Goal: Find specific page/section: Find specific page/section

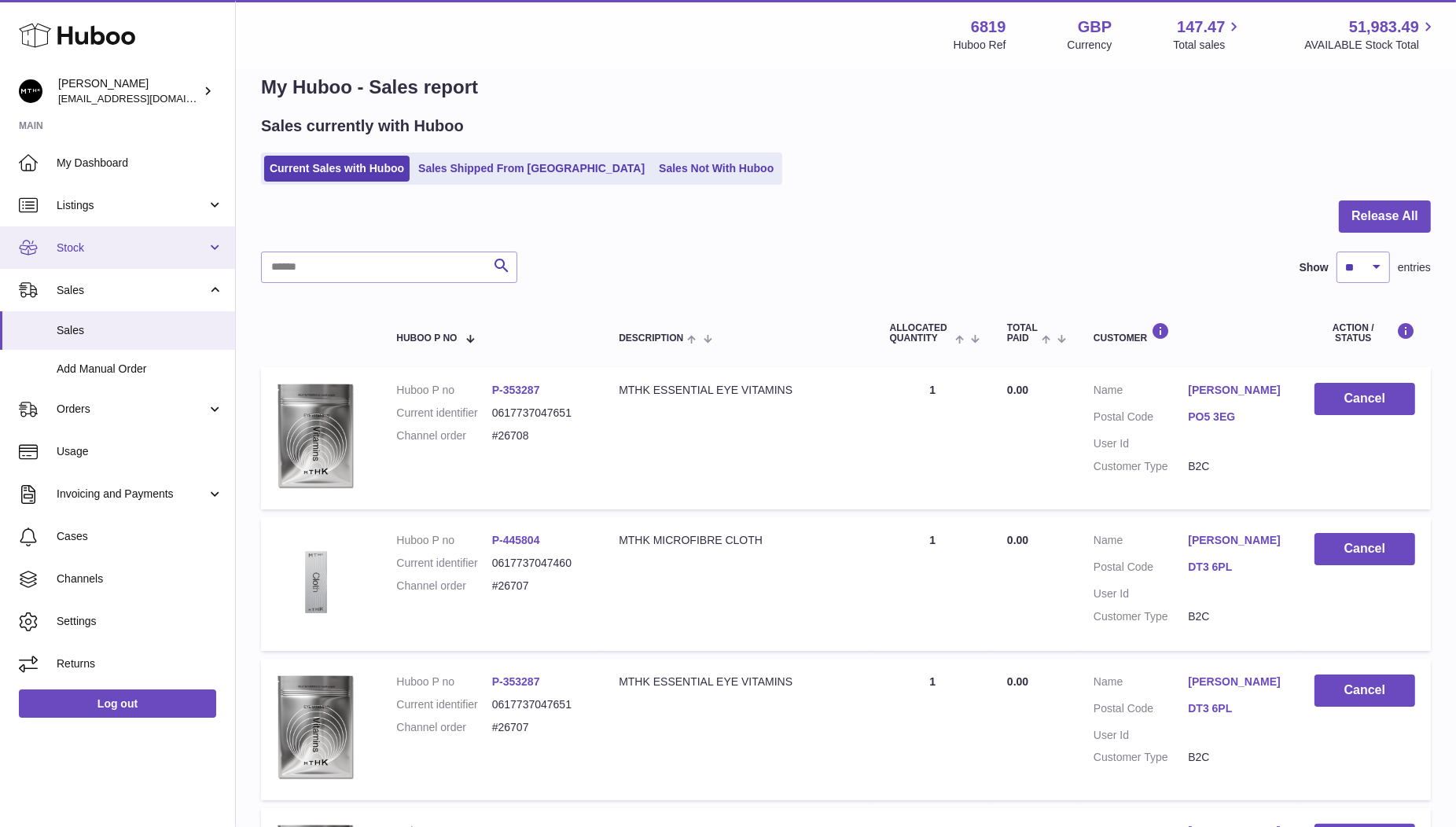
click at [93, 254] on span "Stock" at bounding box center [132, 248] width 150 height 15
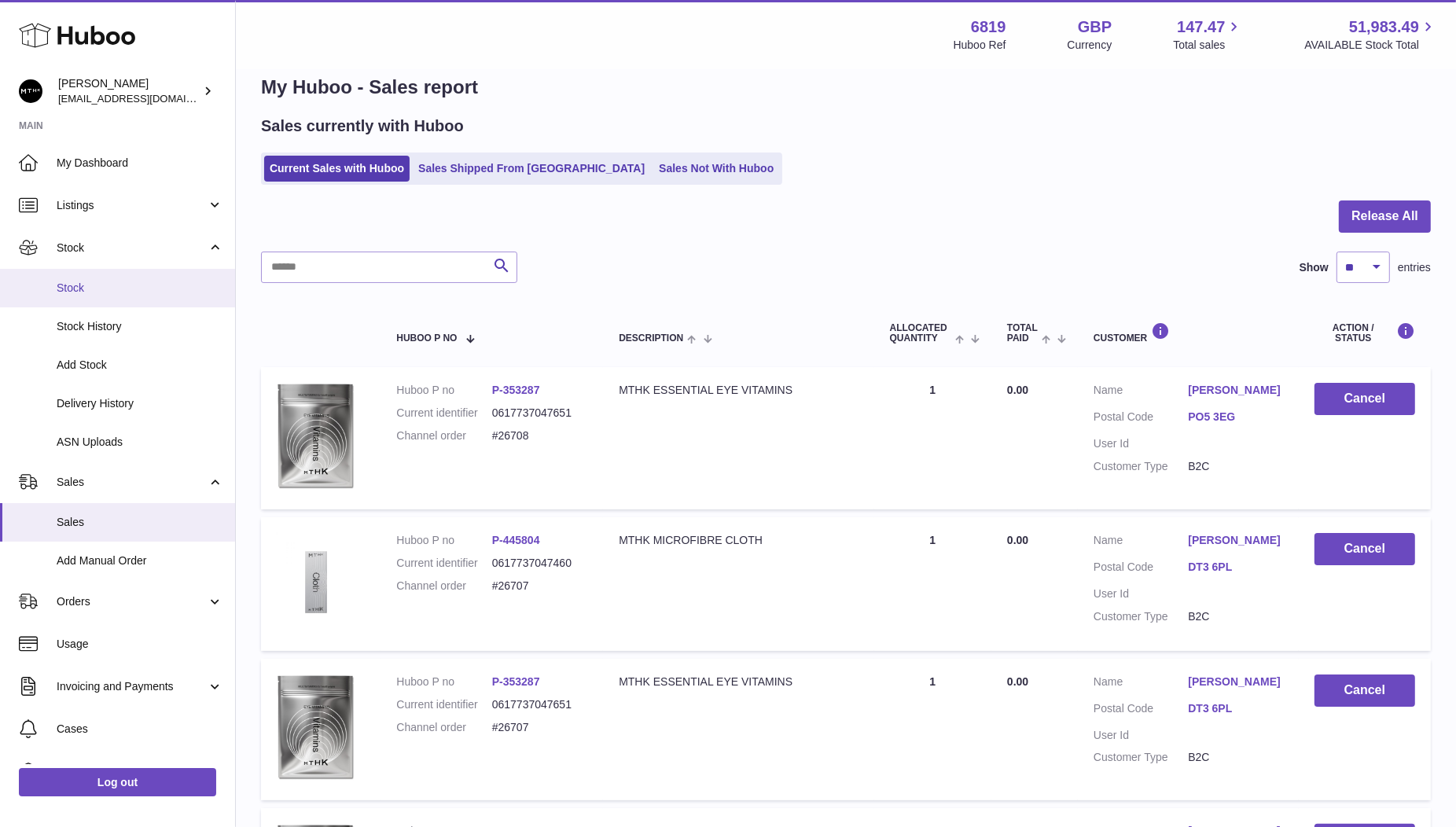
click at [92, 292] on span "Stock" at bounding box center [139, 288] width 166 height 15
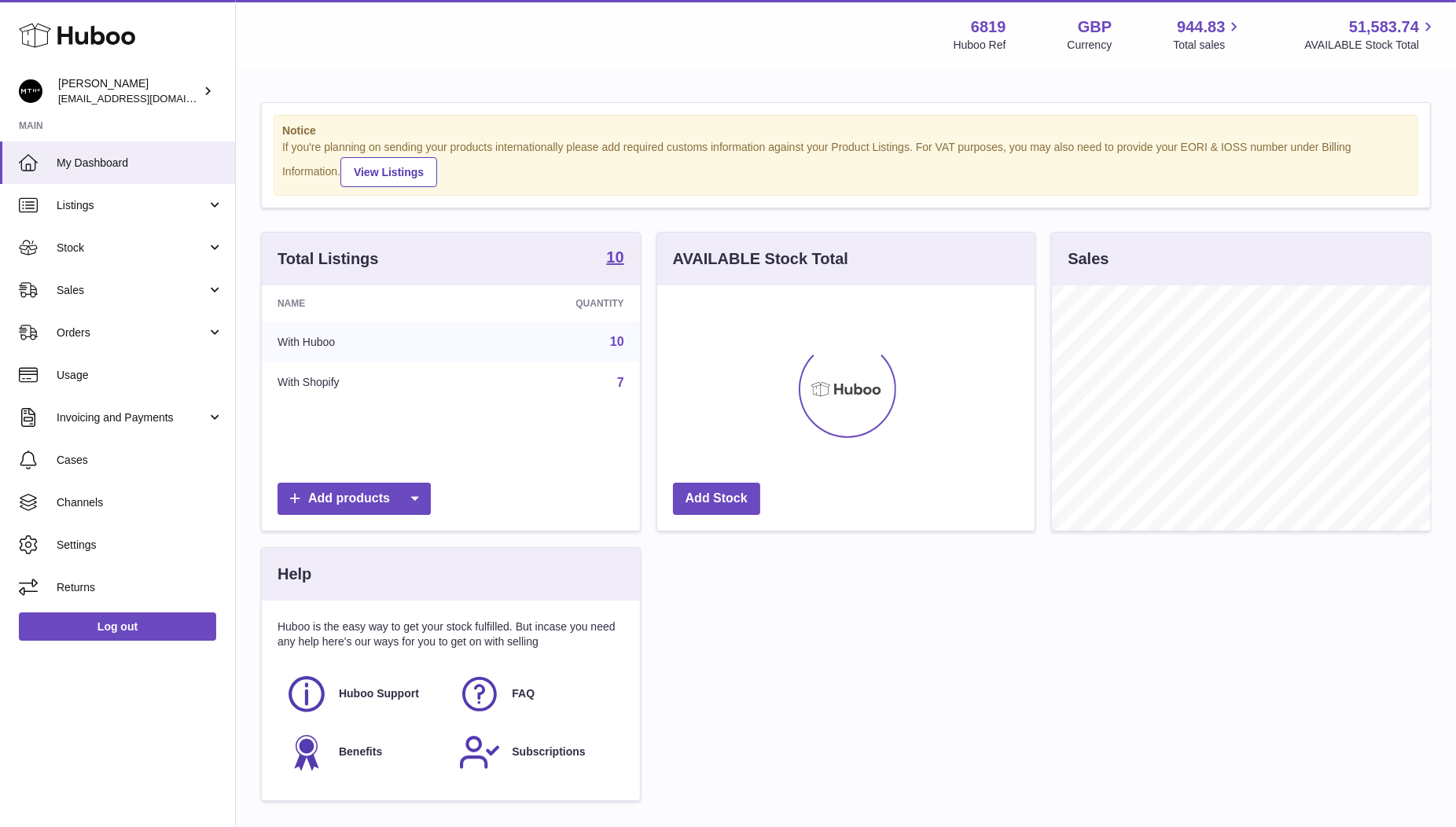
scroll to position [244, 378]
click at [101, 273] on link "Sales" at bounding box center [117, 290] width 235 height 42
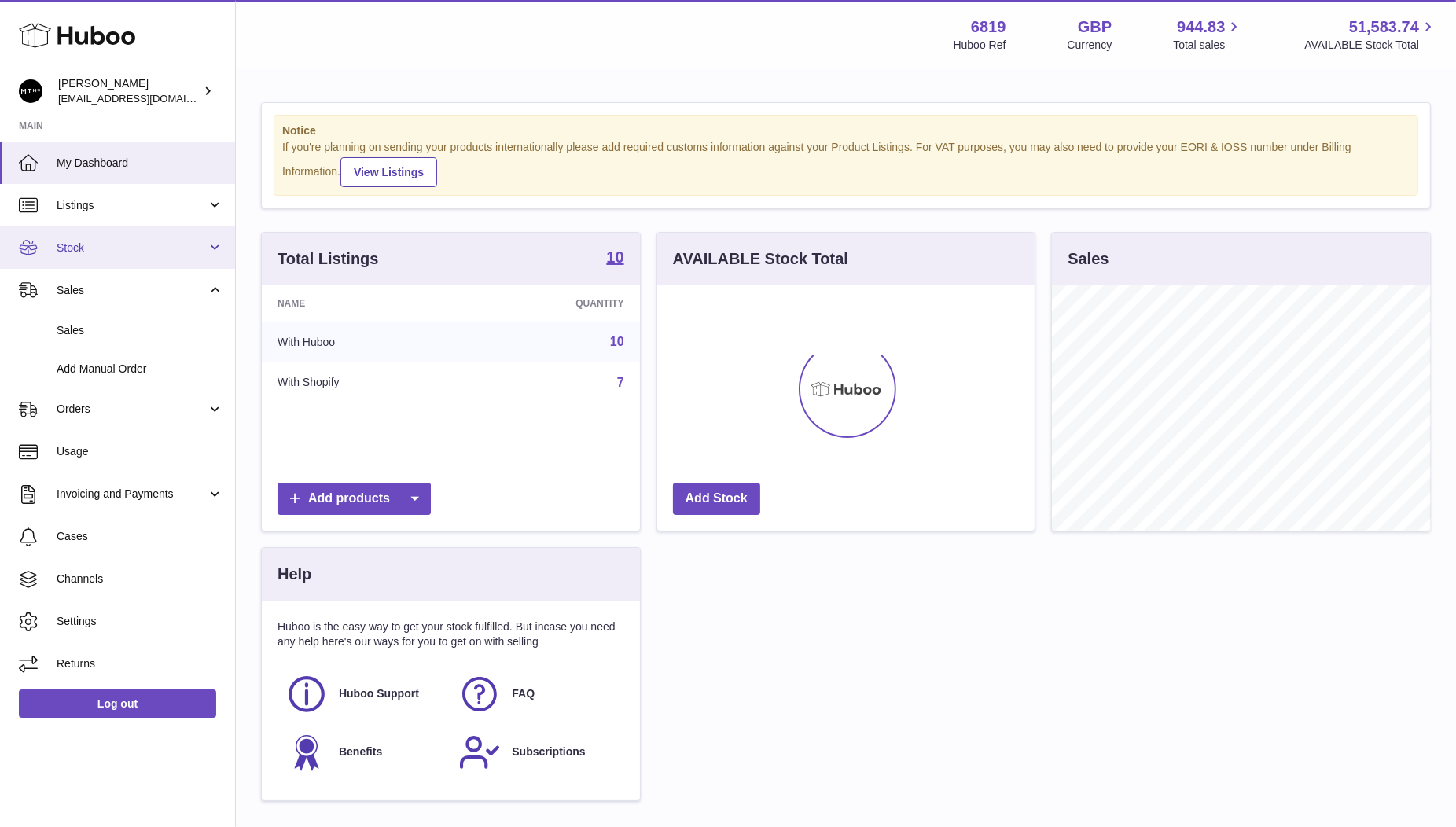
click at [94, 244] on span "Stock" at bounding box center [132, 248] width 150 height 15
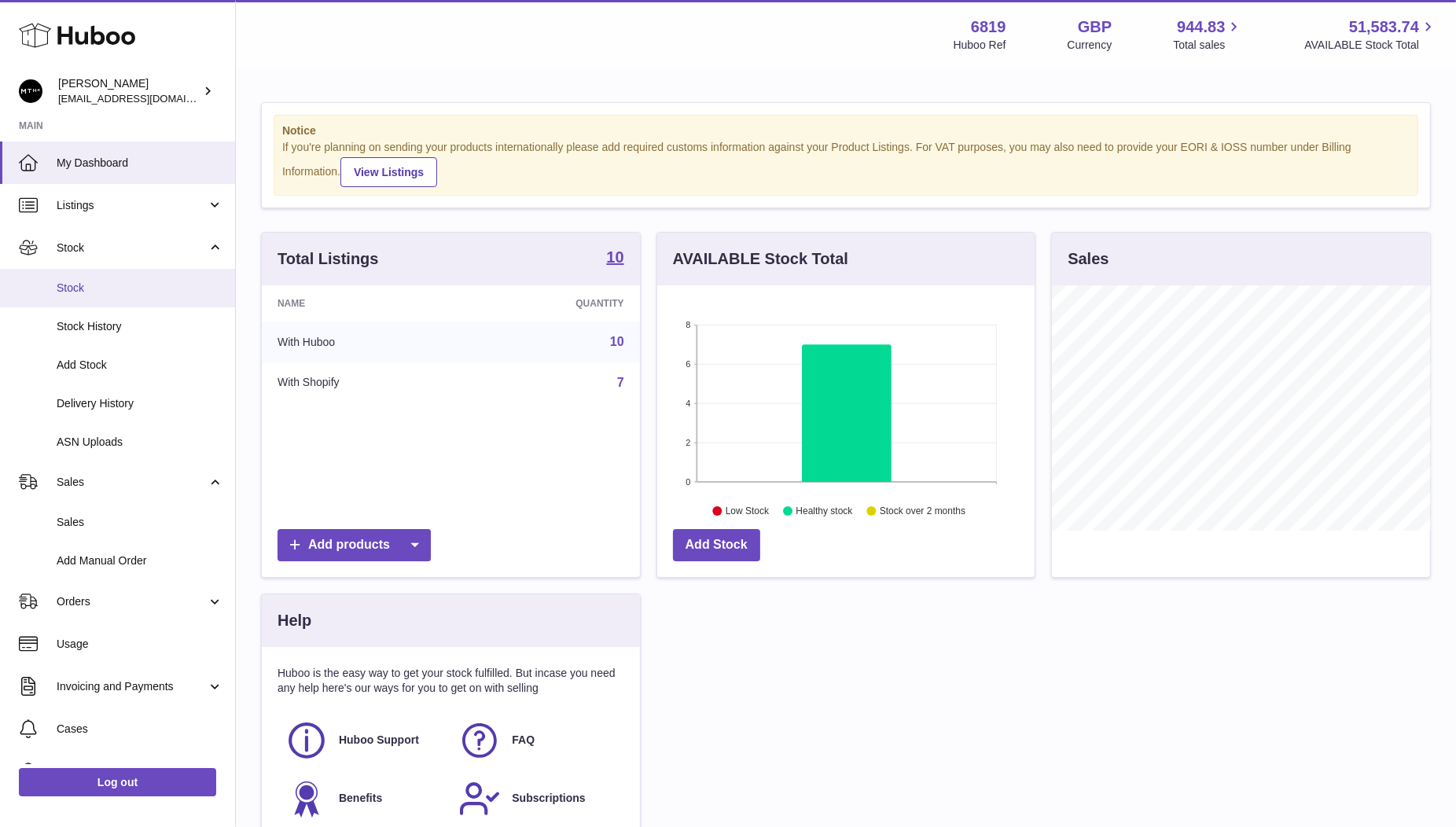
click at [98, 287] on span "Stock" at bounding box center [139, 288] width 166 height 15
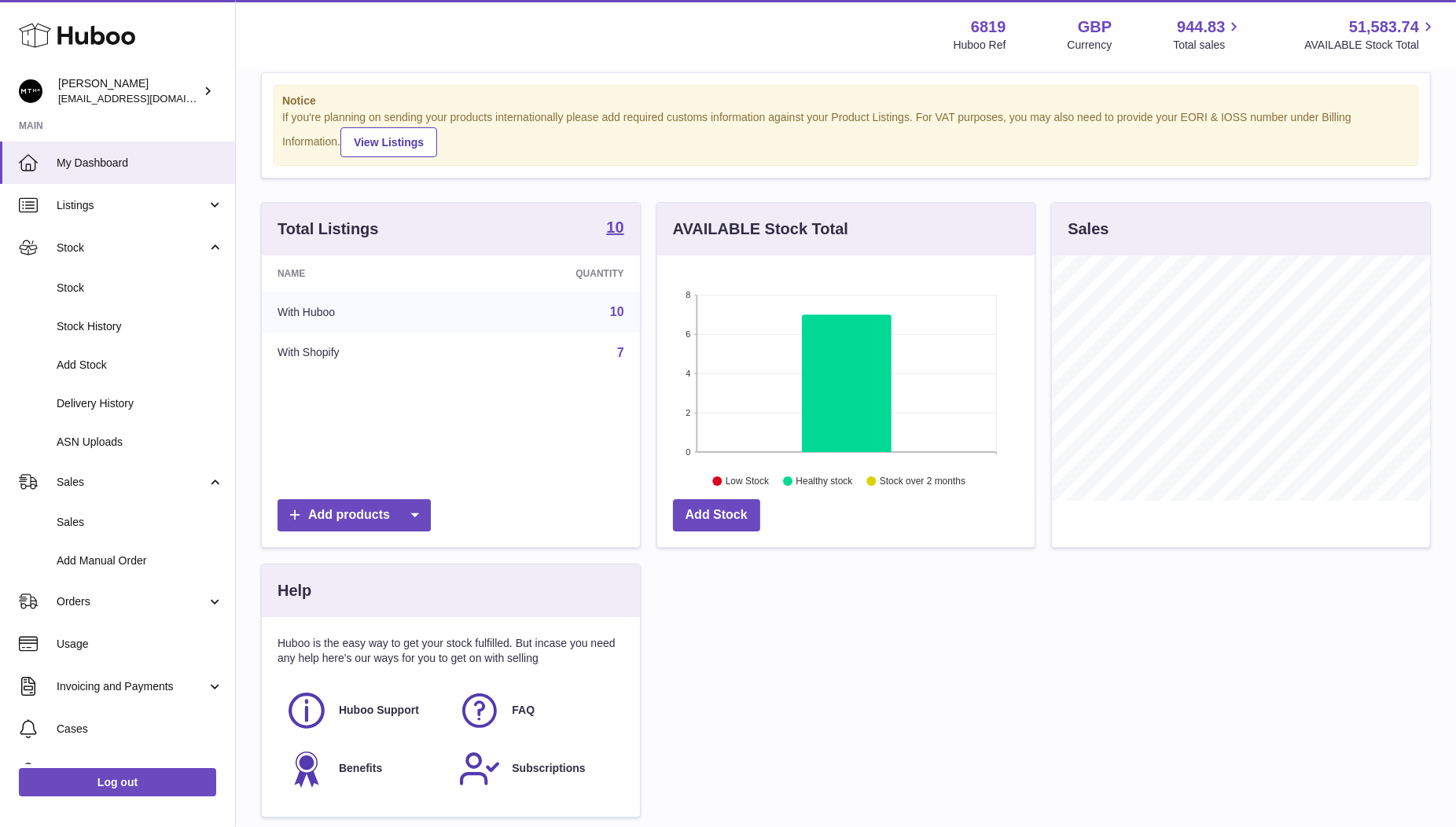
scroll to position [37, 0]
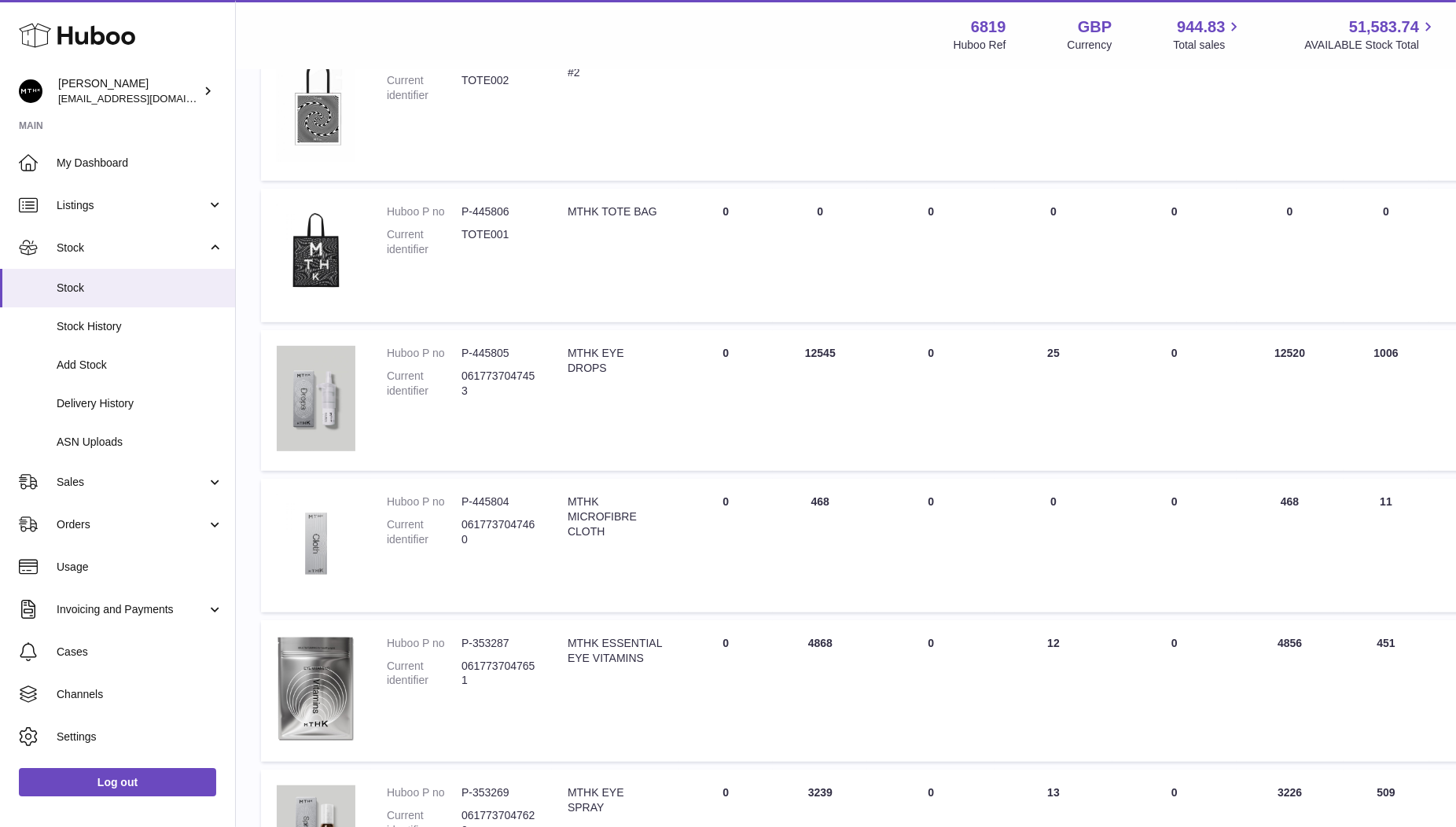
scroll to position [787, 0]
